Goal: Transaction & Acquisition: Purchase product/service

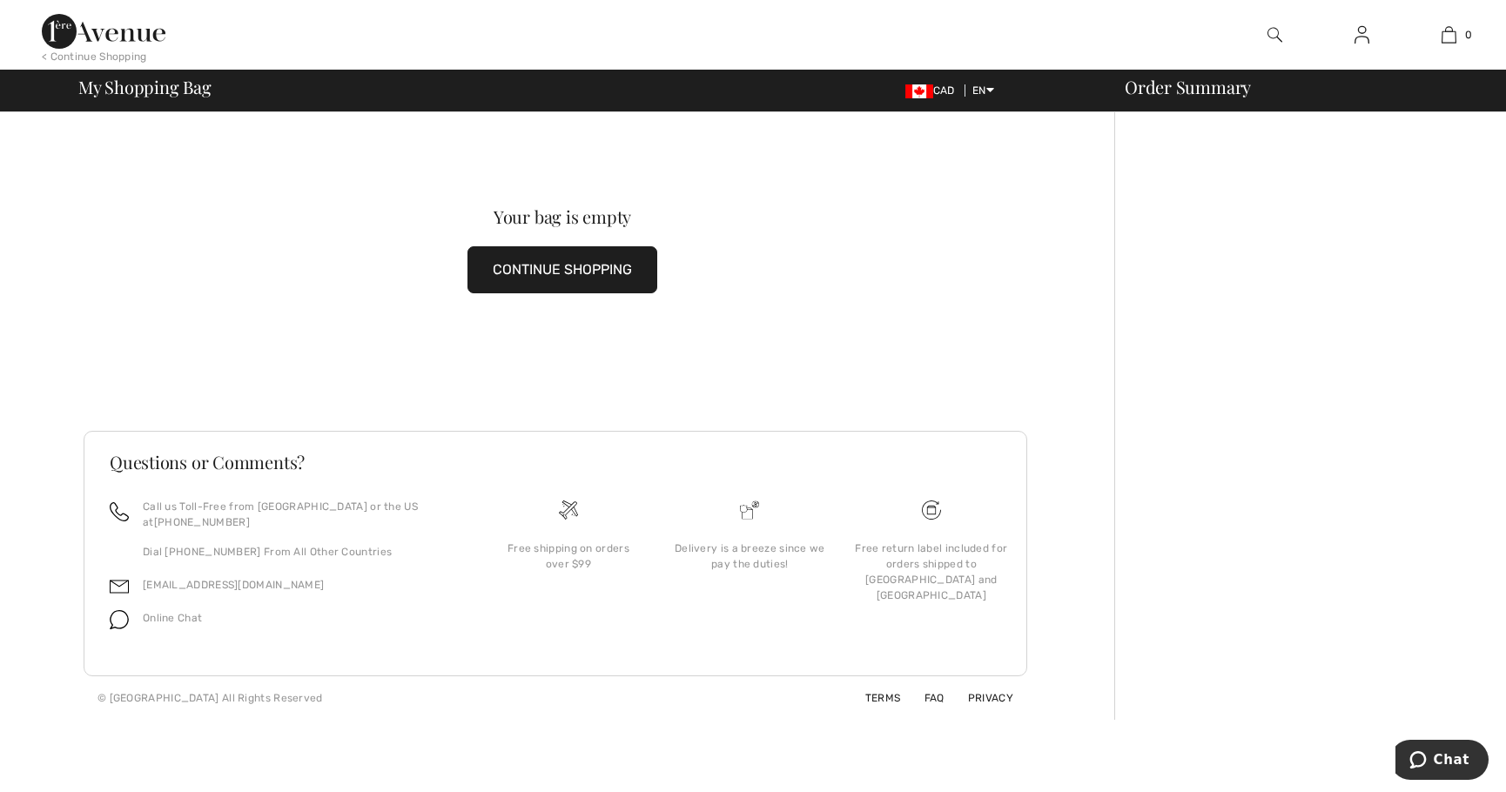
click at [1272, 34] on img at bounding box center [1275, 34] width 15 height 21
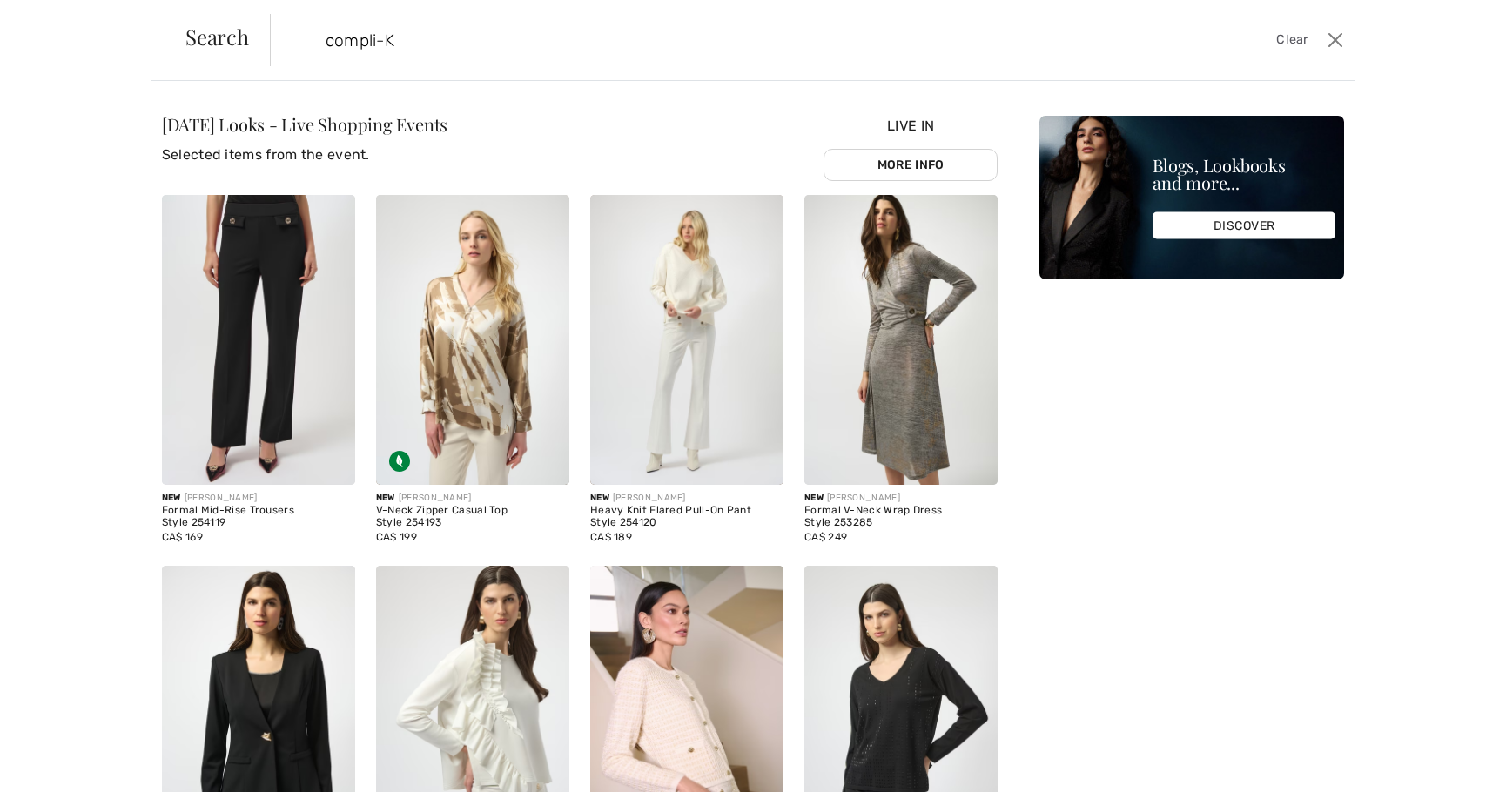
type input "compli-K"
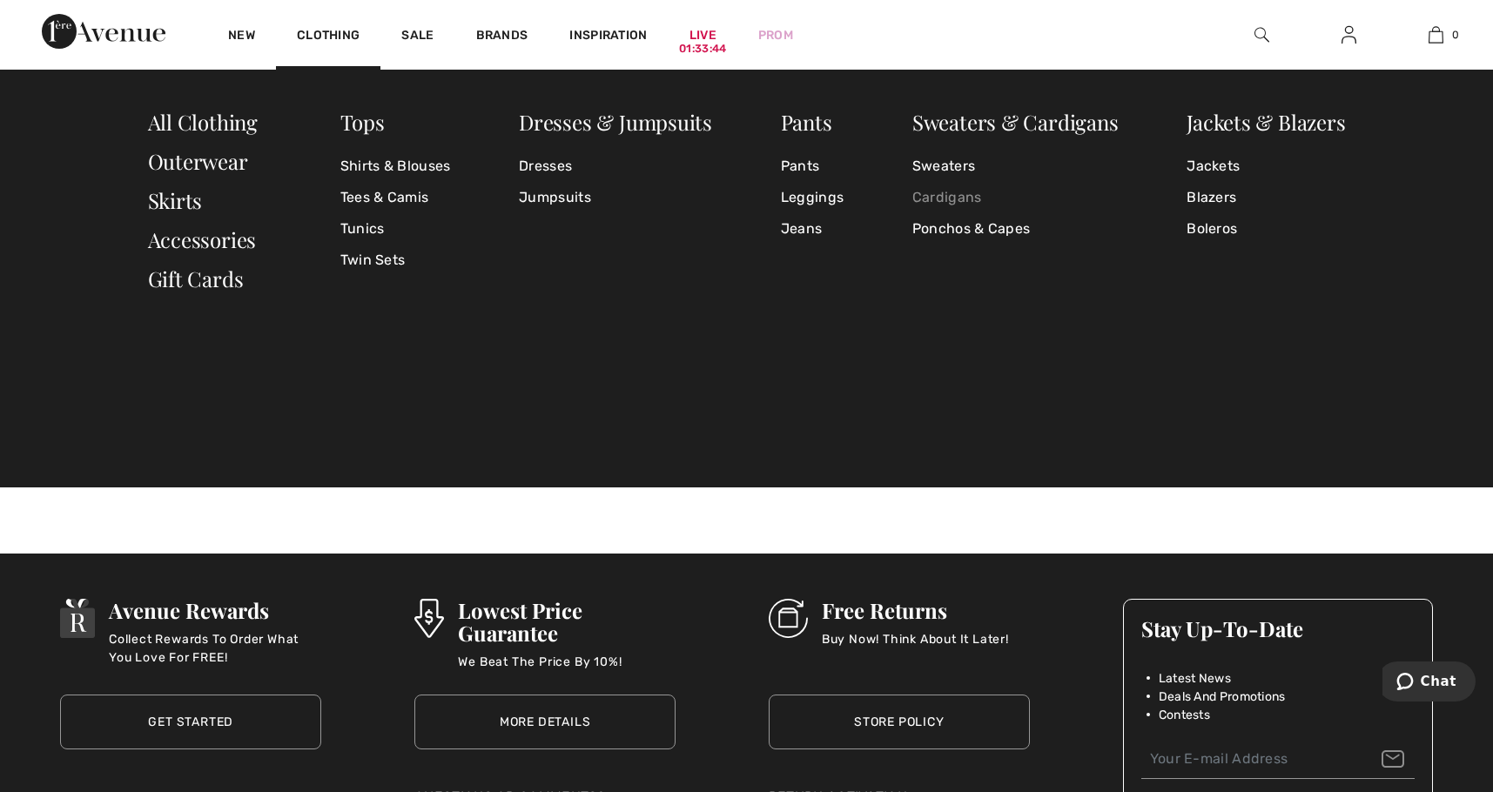
click at [966, 192] on link "Cardigans" at bounding box center [1015, 197] width 206 height 31
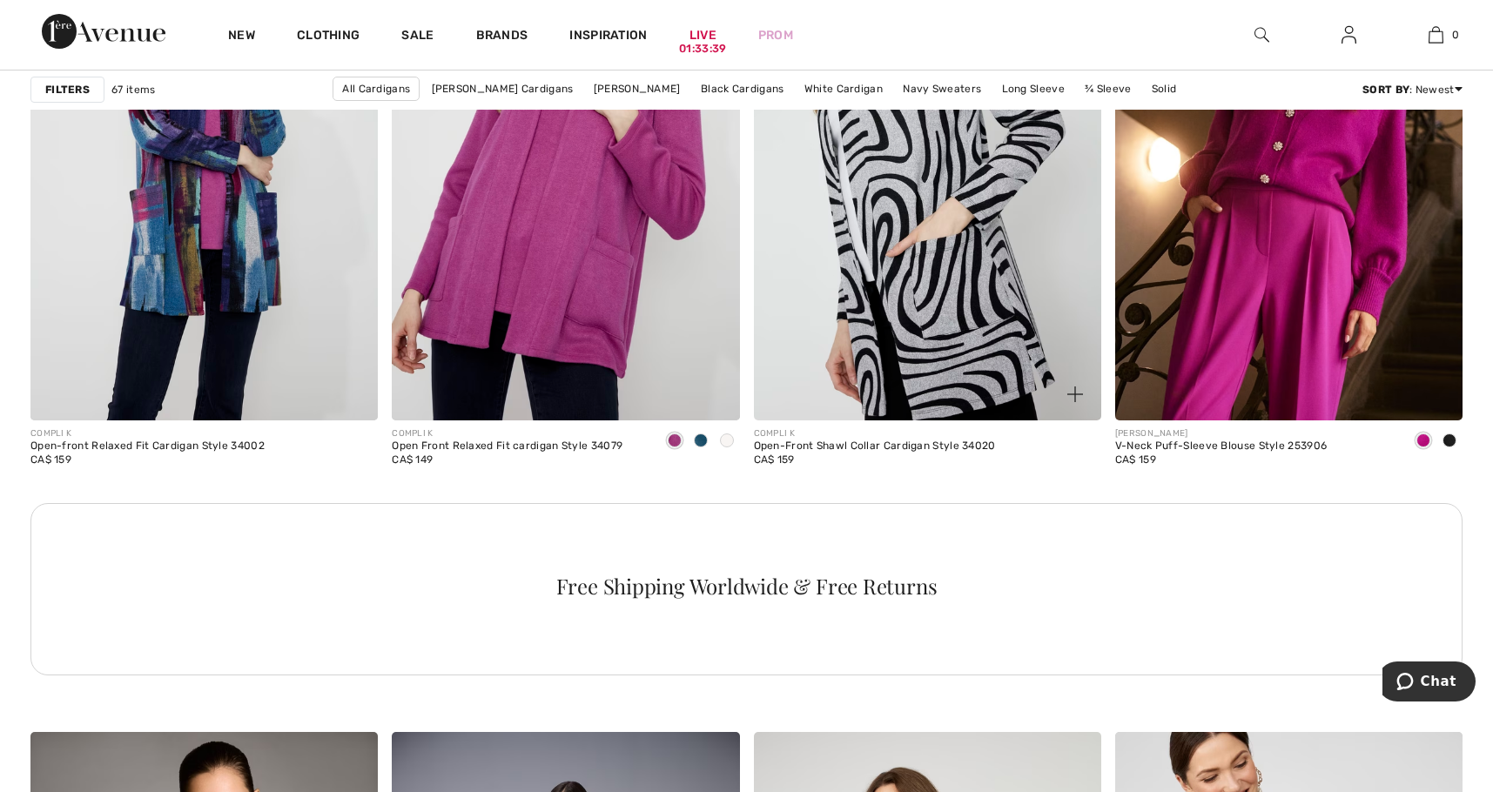
scroll to position [2264, 0]
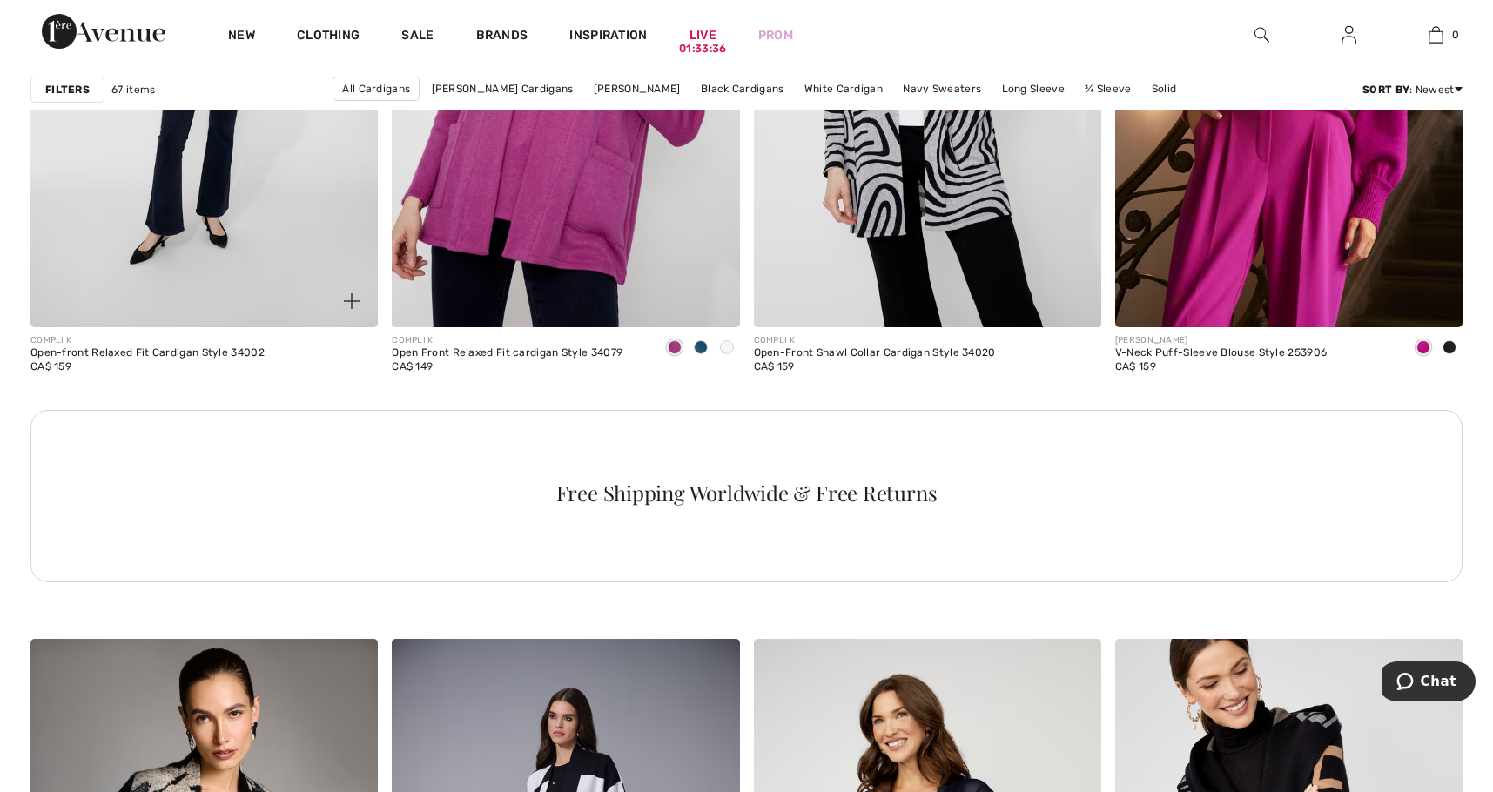
click at [145, 248] on img at bounding box center [203, 67] width 347 height 522
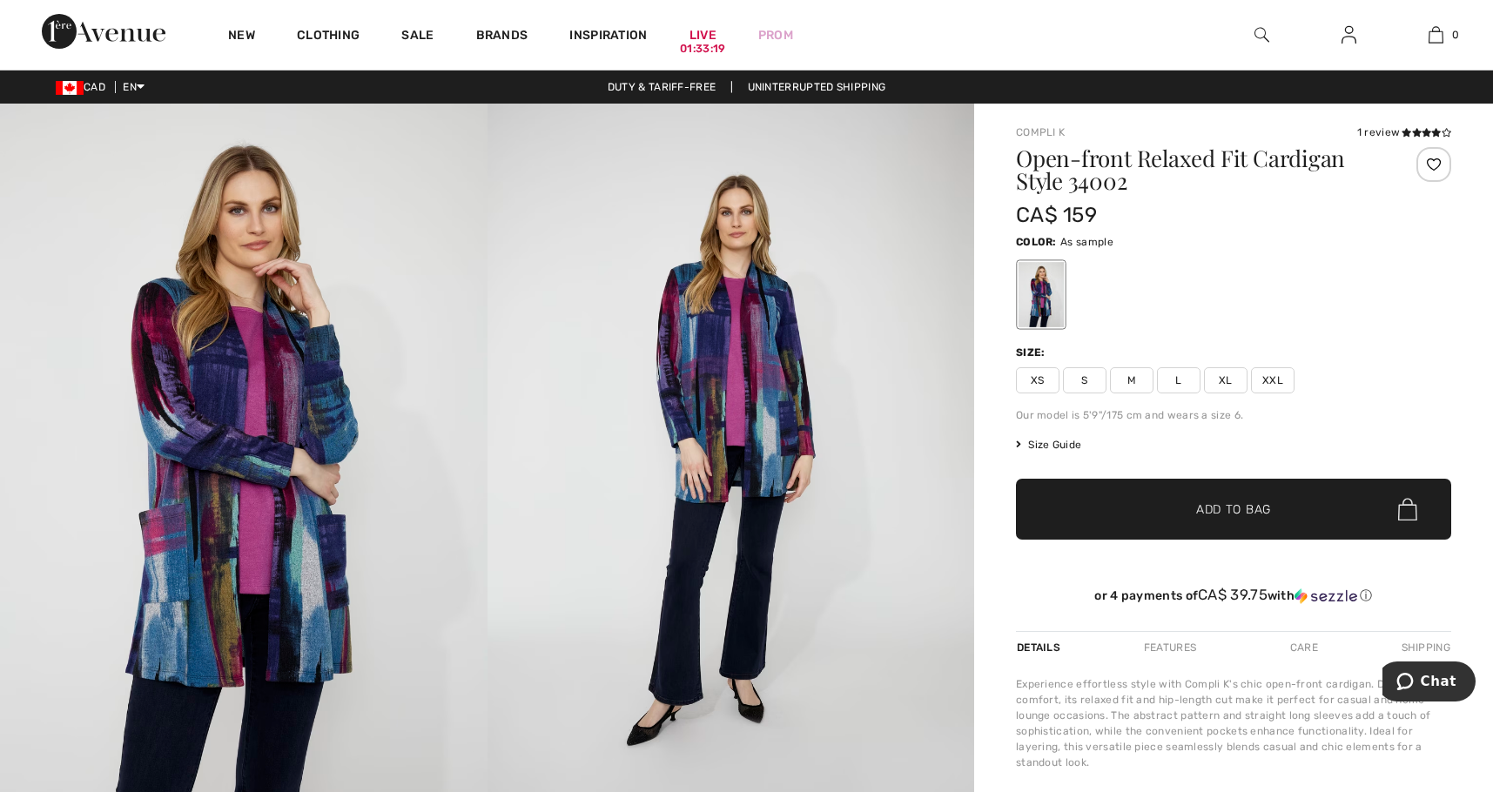
click at [1273, 380] on span "XXL" at bounding box center [1273, 380] width 44 height 26
click at [1233, 503] on span "Add to Bag" at bounding box center [1233, 510] width 75 height 18
click at [1377, 388] on div "XS S M L XL XXL" at bounding box center [1233, 380] width 435 height 26
click at [1290, 211] on div "CA$ 159" at bounding box center [1197, 214] width 363 height 31
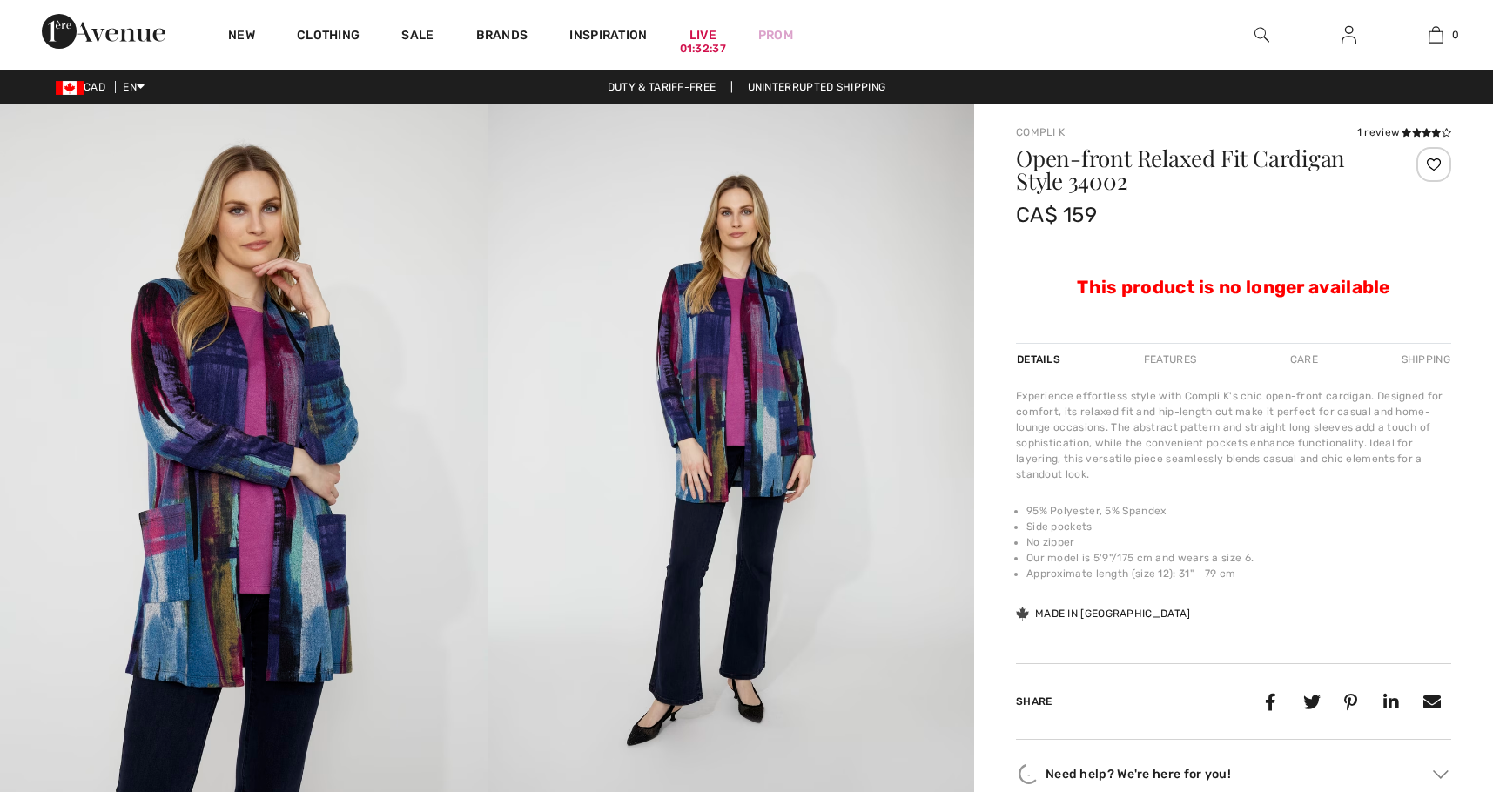
checkbox input "true"
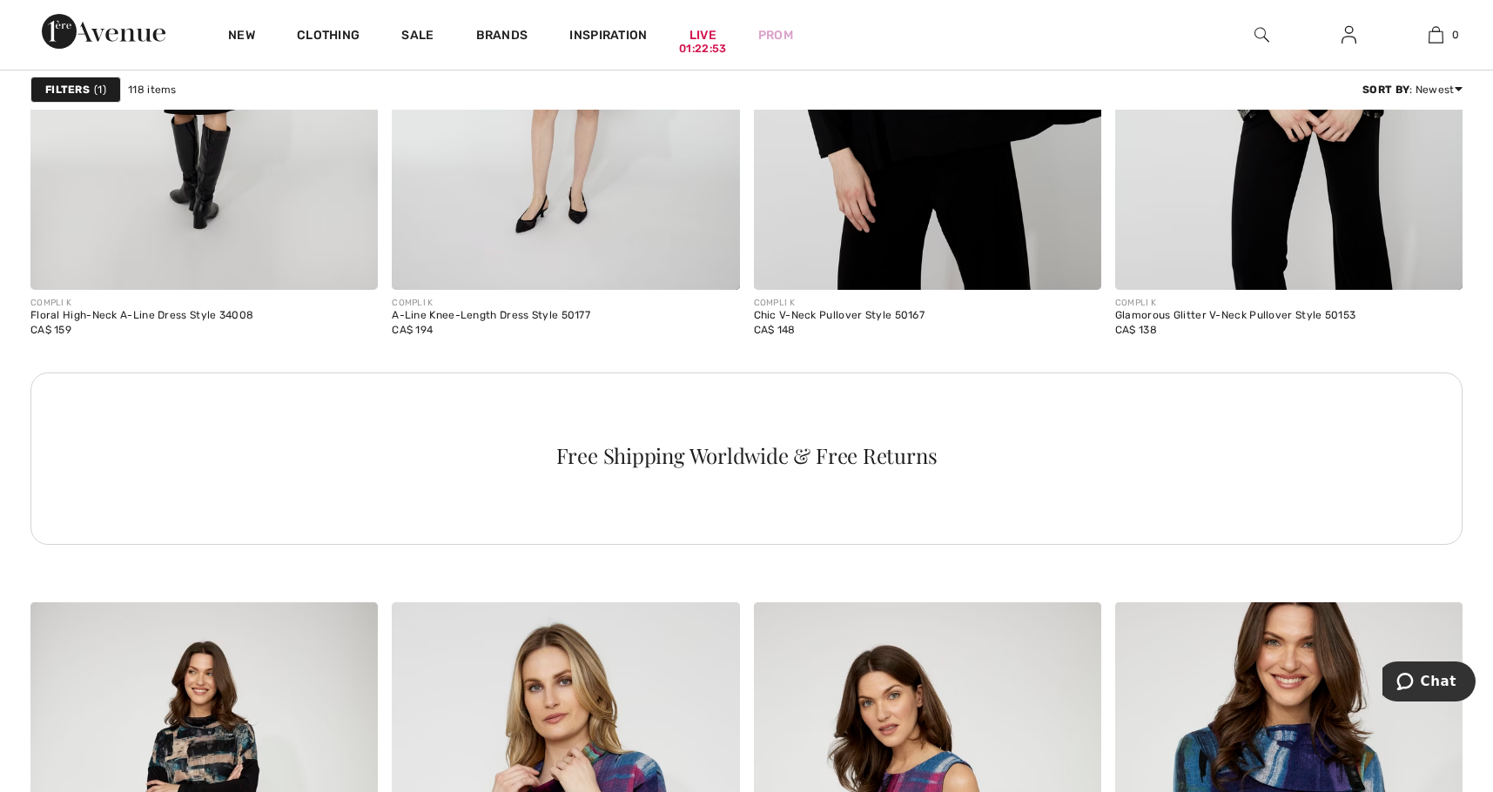
scroll to position [7488, 0]
